Goal: Find specific page/section

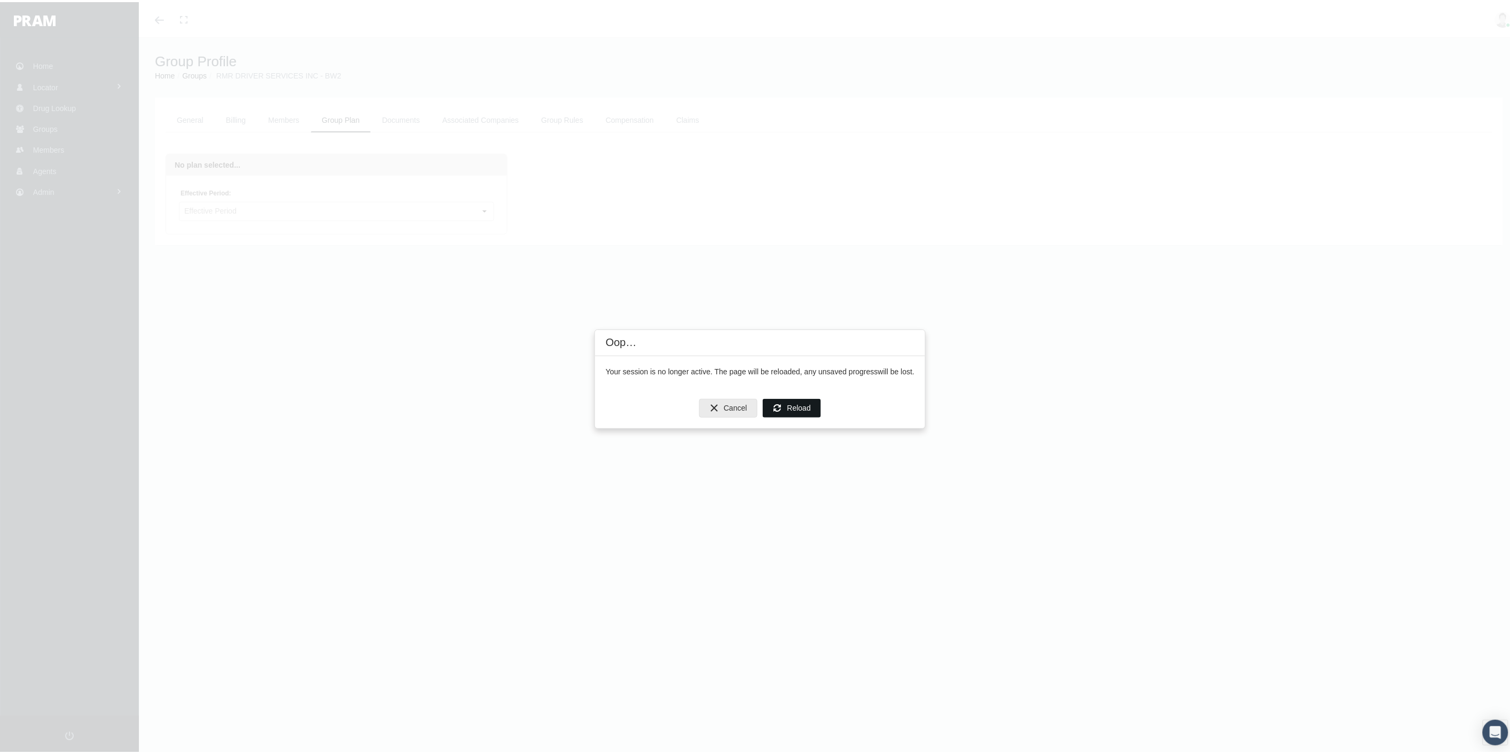
click at [789, 404] on span "Reload" at bounding box center [799, 406] width 24 height 9
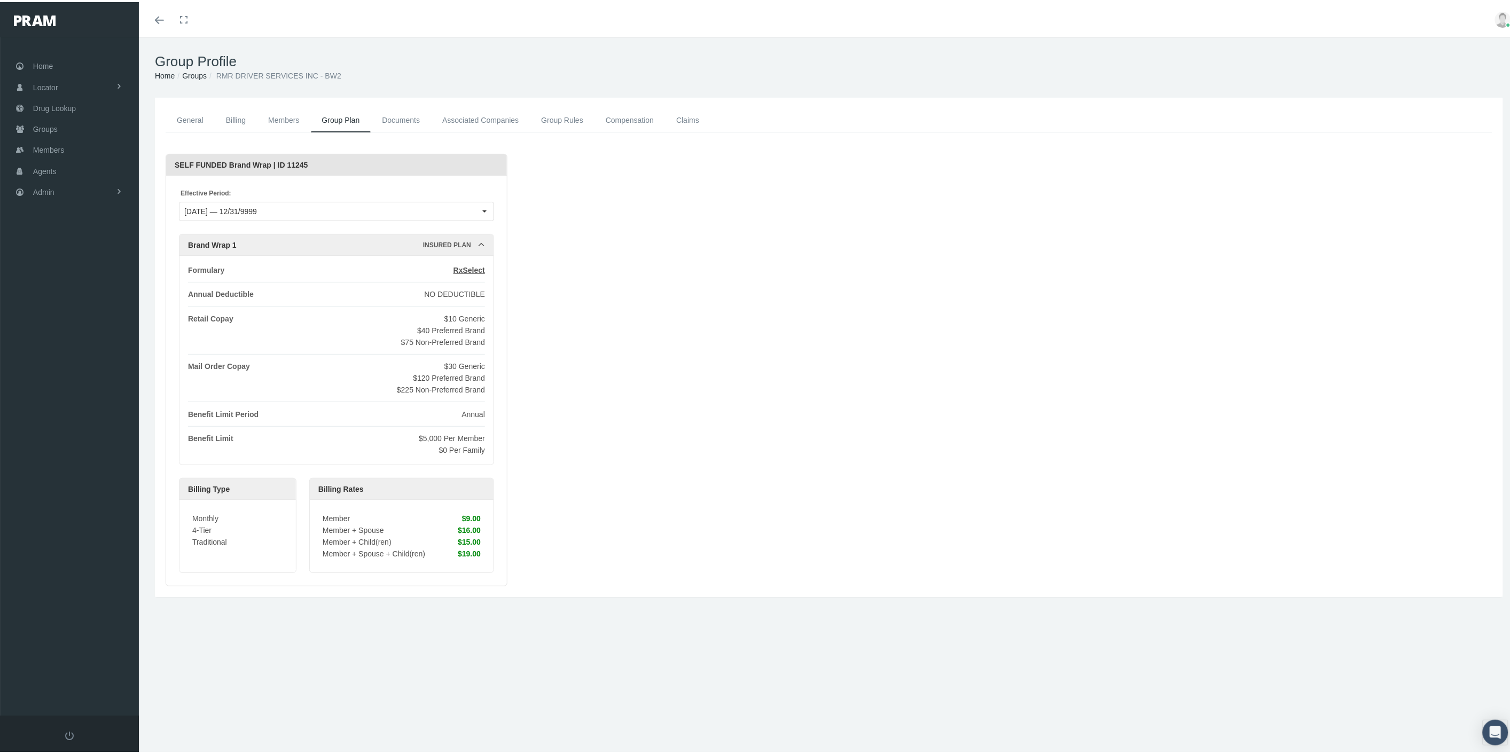
click at [497, 123] on link "Associated Companies" at bounding box center [480, 118] width 99 height 24
